Goal: Information Seeking & Learning: Check status

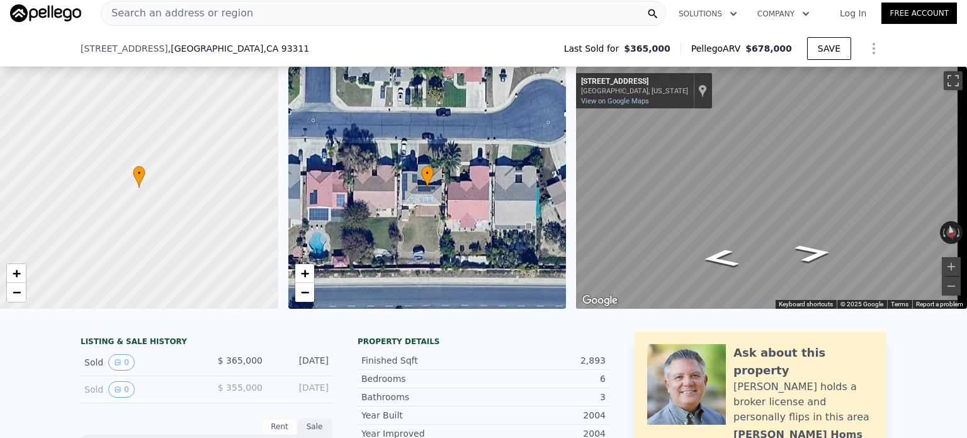
scroll to position [189, 0]
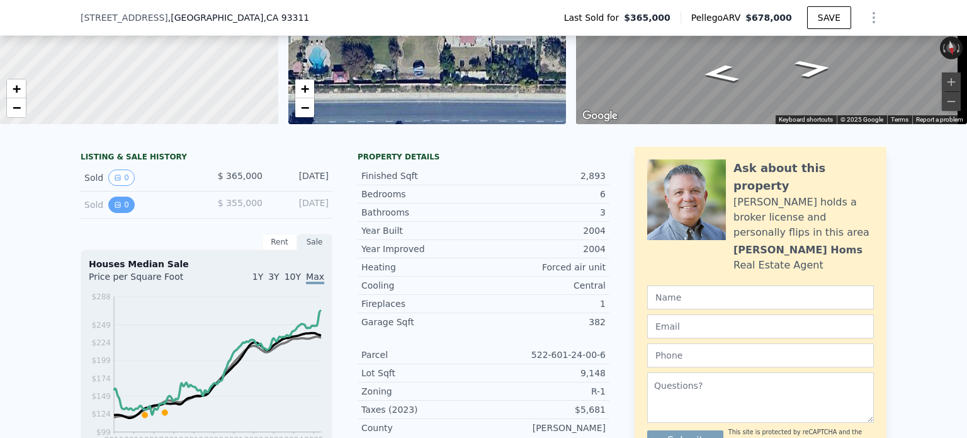
click at [120, 212] on button "0" at bounding box center [121, 204] width 26 height 16
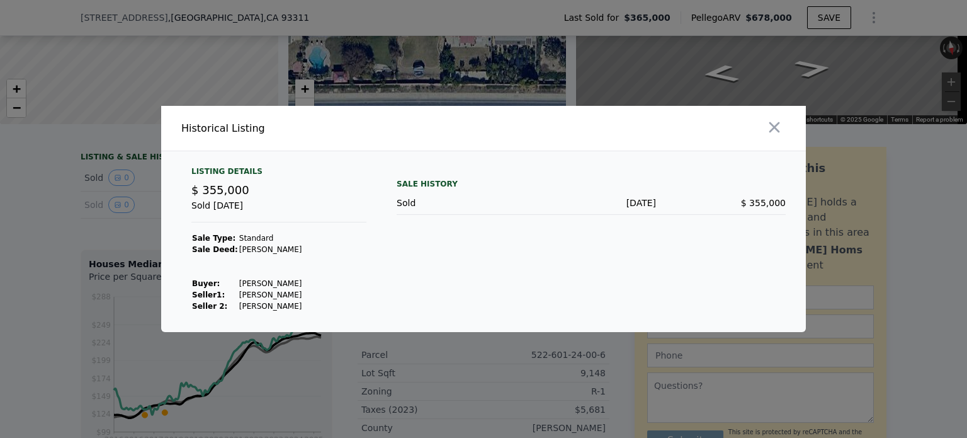
click at [64, 214] on div at bounding box center [483, 219] width 967 height 438
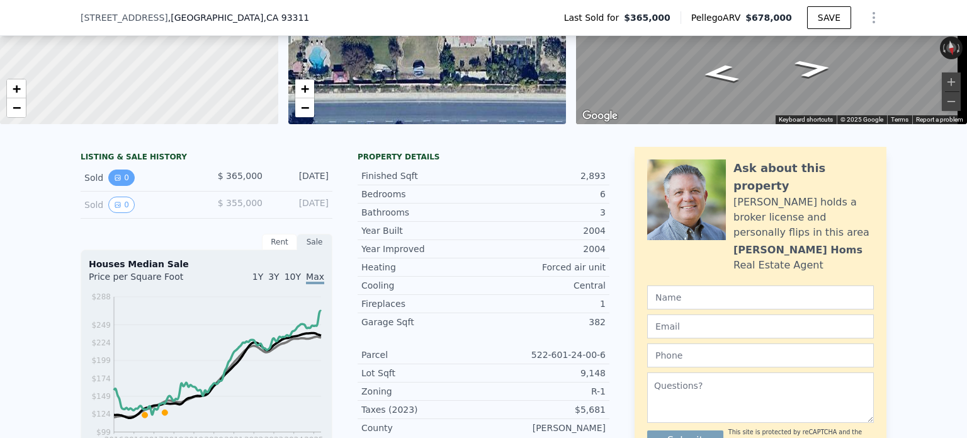
click at [114, 181] on icon "View historical data" at bounding box center [118, 178] width 8 height 8
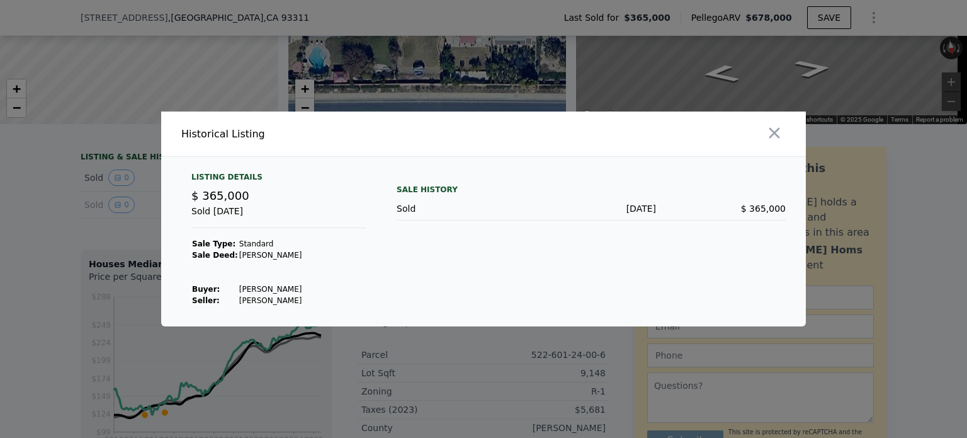
click at [57, 193] on div at bounding box center [483, 219] width 967 height 438
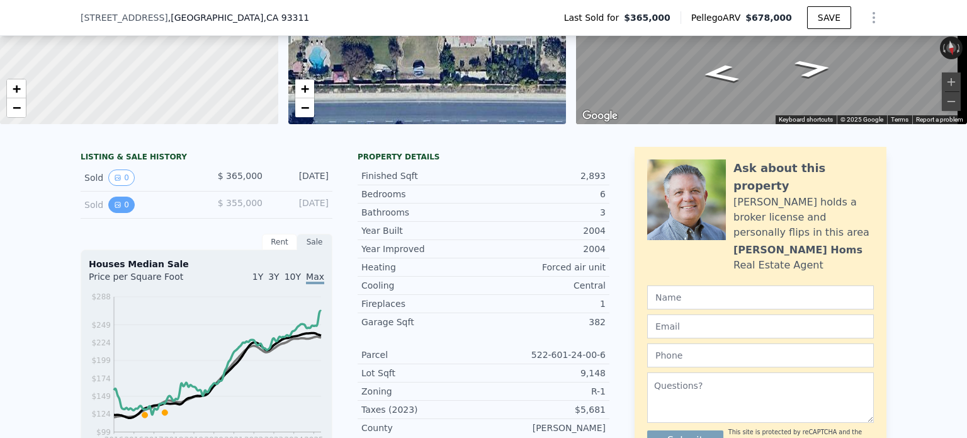
click at [114, 208] on icon "View historical data" at bounding box center [118, 205] width 8 height 8
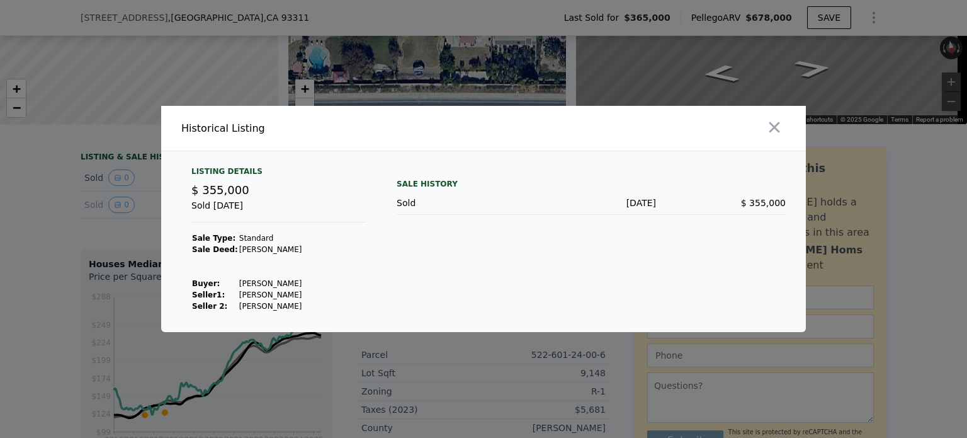
click at [58, 190] on div at bounding box center [483, 219] width 967 height 438
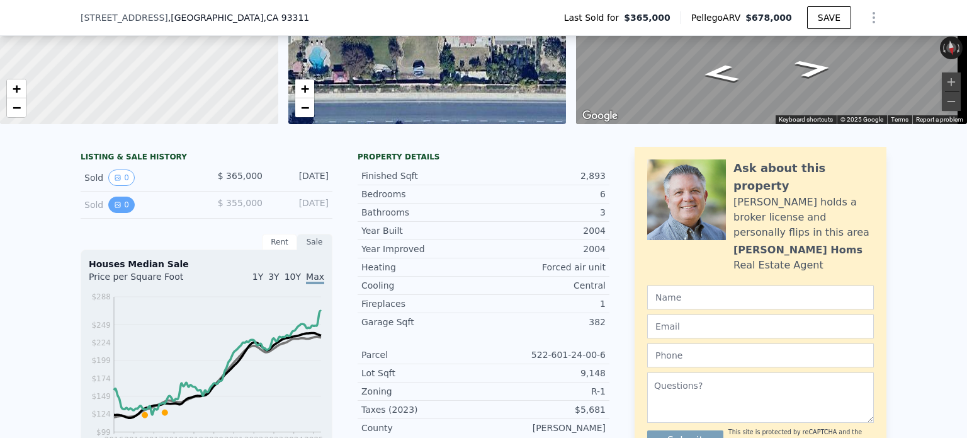
click at [116, 213] on button "0" at bounding box center [121, 204] width 26 height 16
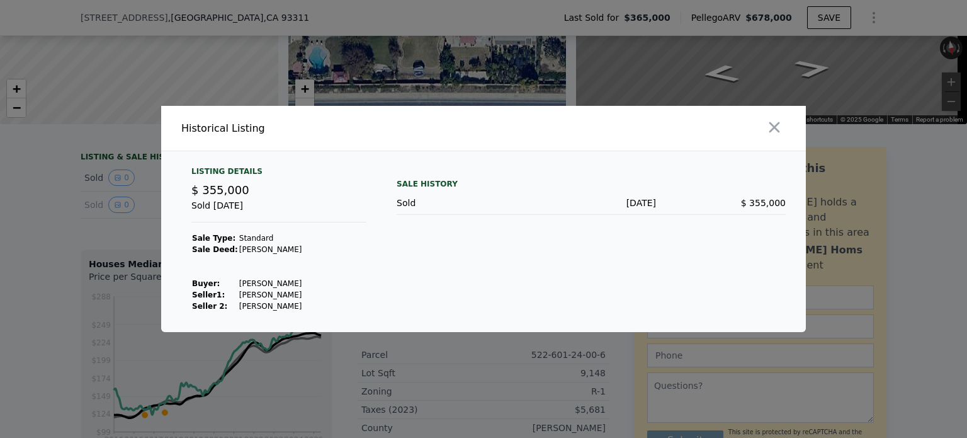
click at [46, 205] on div at bounding box center [483, 219] width 967 height 438
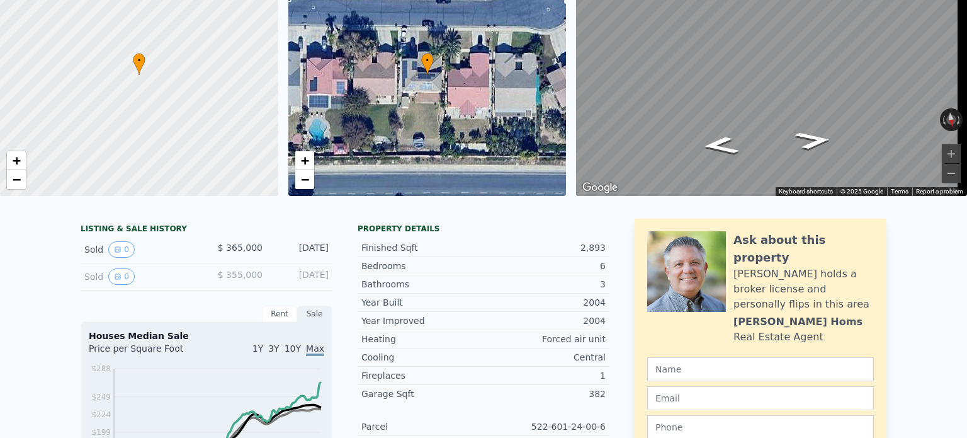
scroll to position [4, 0]
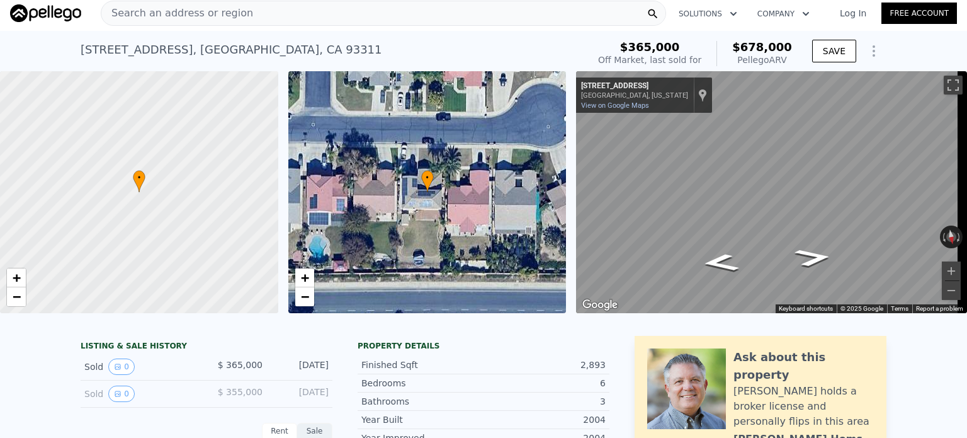
click at [476, 213] on div "• + −" at bounding box center [427, 192] width 278 height 242
click at [118, 371] on button "0" at bounding box center [121, 366] width 26 height 16
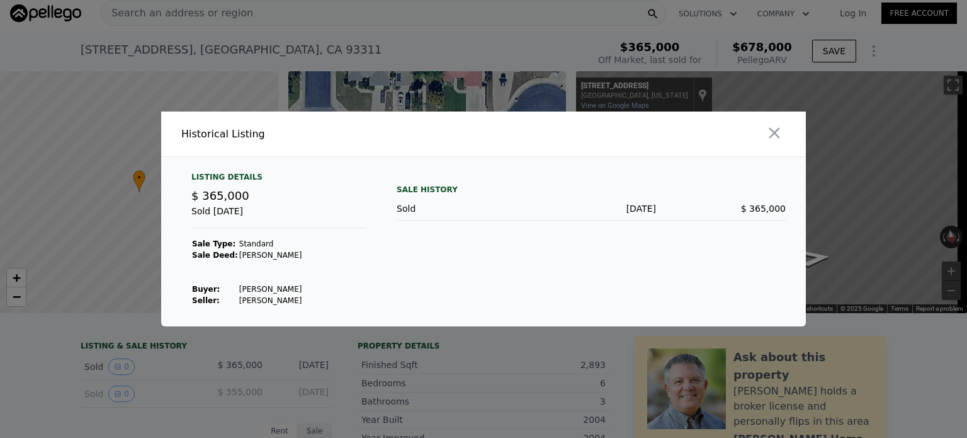
click at [48, 354] on div at bounding box center [483, 219] width 967 height 438
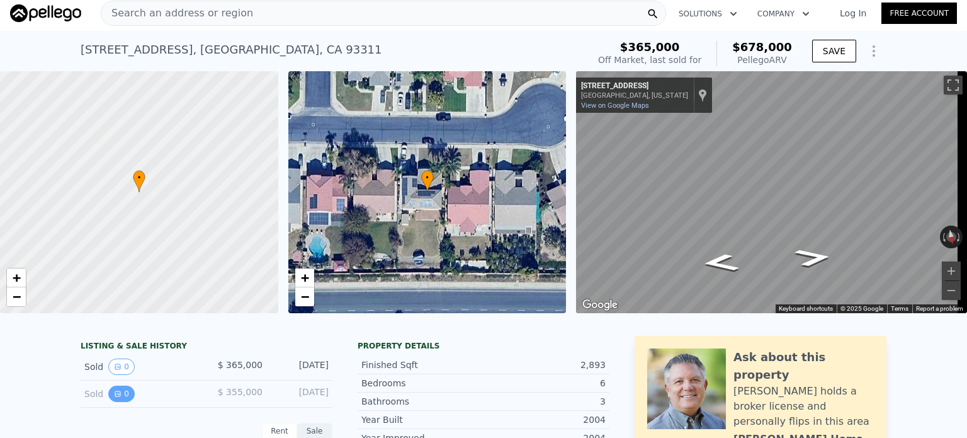
click at [114, 397] on icon "View historical data" at bounding box center [118, 394] width 8 height 8
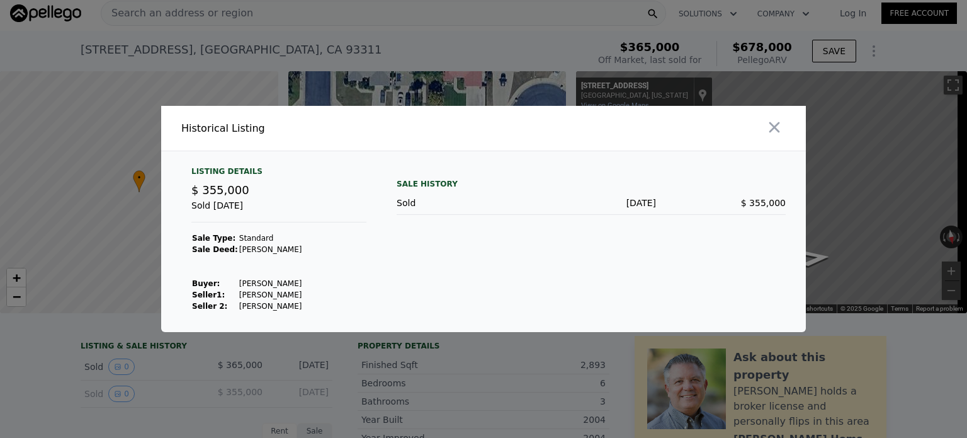
click at [67, 337] on div at bounding box center [483, 219] width 967 height 438
